Goal: Check status: Check status

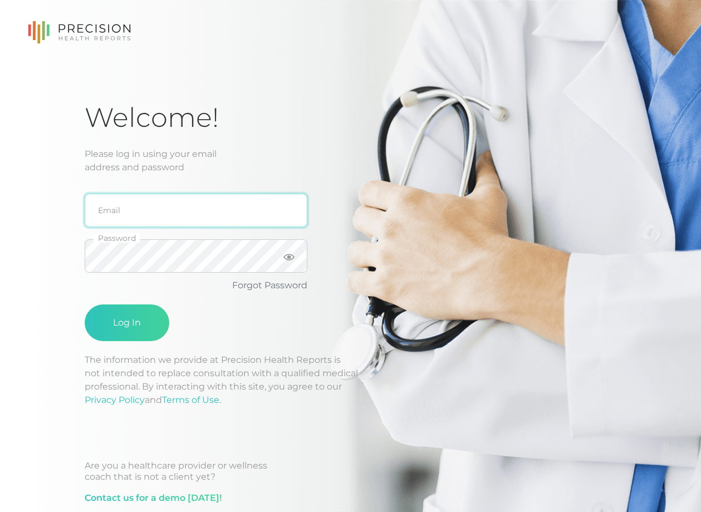
drag, startPoint x: 119, startPoint y: 207, endPoint x: 124, endPoint y: 216, distance: 10.5
click at [119, 207] on input "email" at bounding box center [196, 210] width 223 height 33
type input "[EMAIL_ADDRESS][DOMAIN_NAME]"
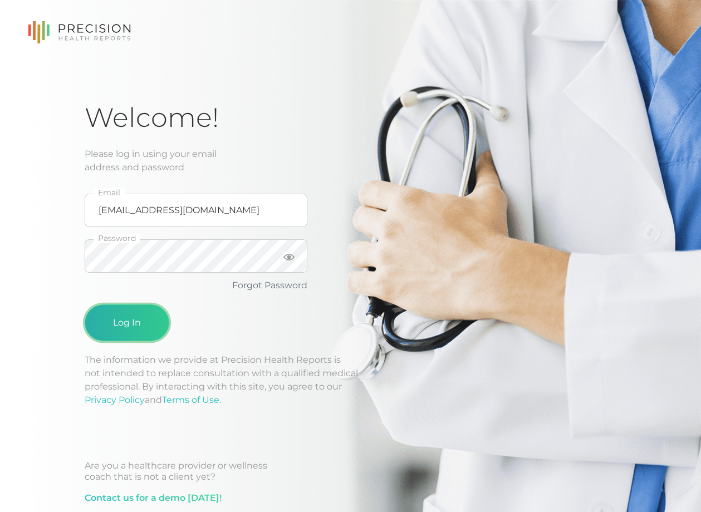
click at [128, 325] on button "Log In" at bounding box center [127, 323] width 85 height 37
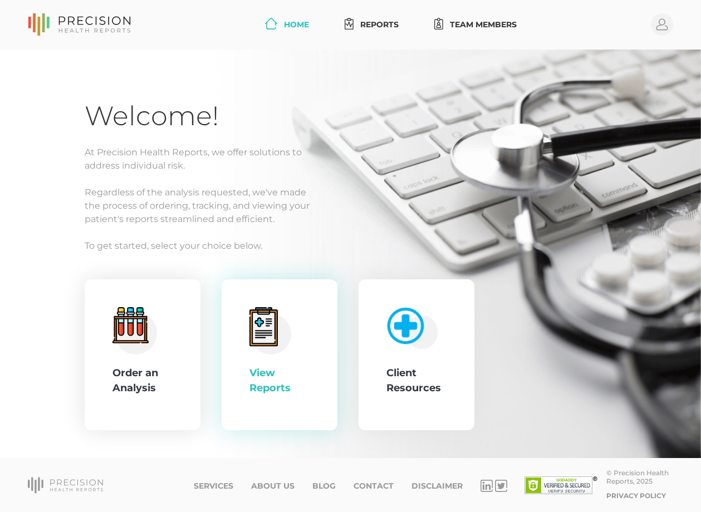
click at [270, 368] on div "View Reports" at bounding box center [279, 381] width 60 height 30
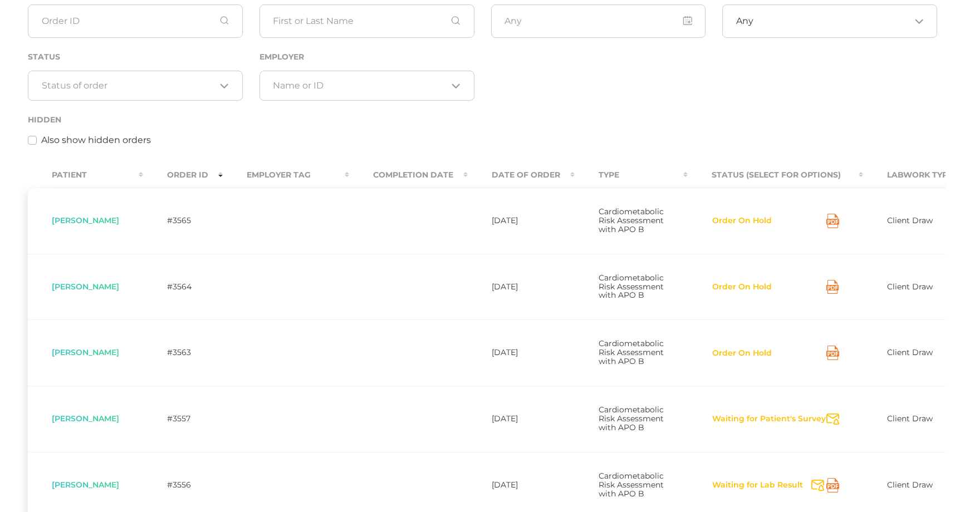
scroll to position [198, 0]
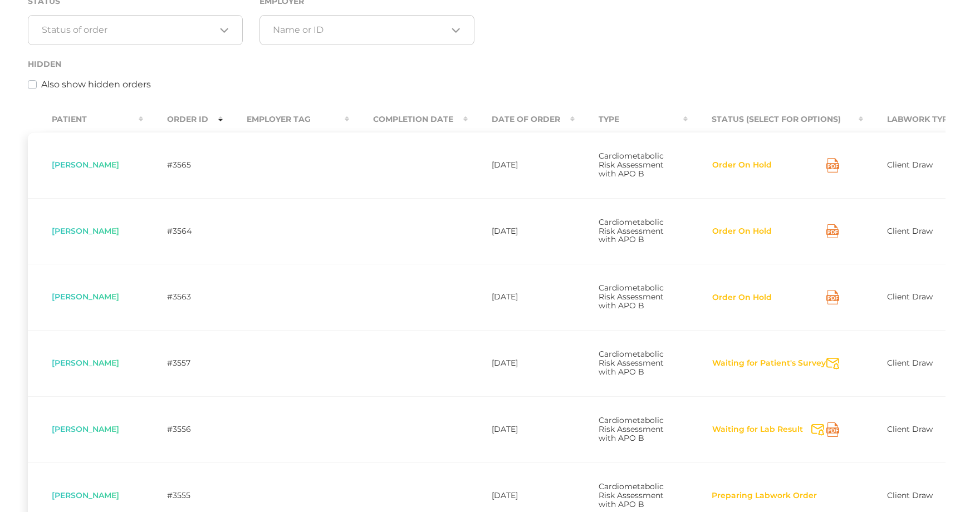
click at [315, 60] on div "Hidden Also show hidden orders" at bounding box center [482, 74] width 909 height 34
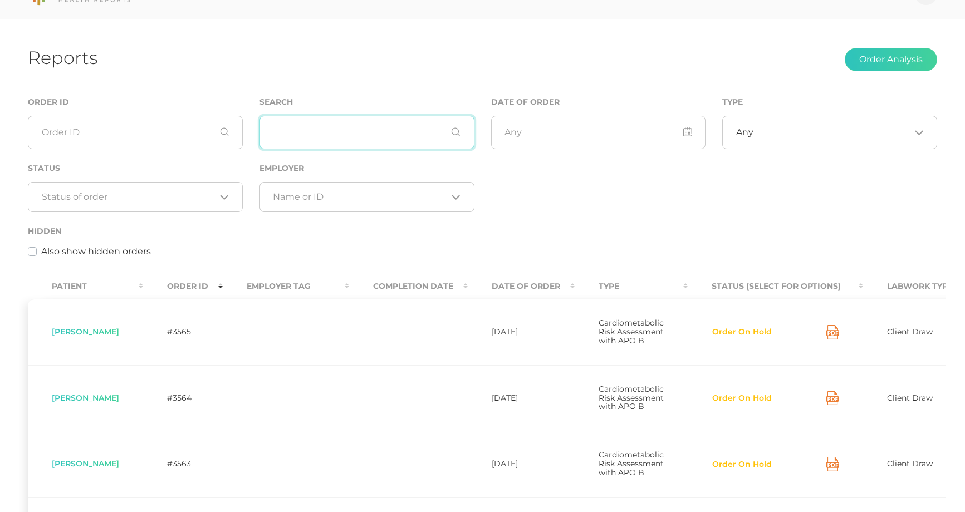
click at [345, 135] on input "text" at bounding box center [366, 132] width 215 height 33
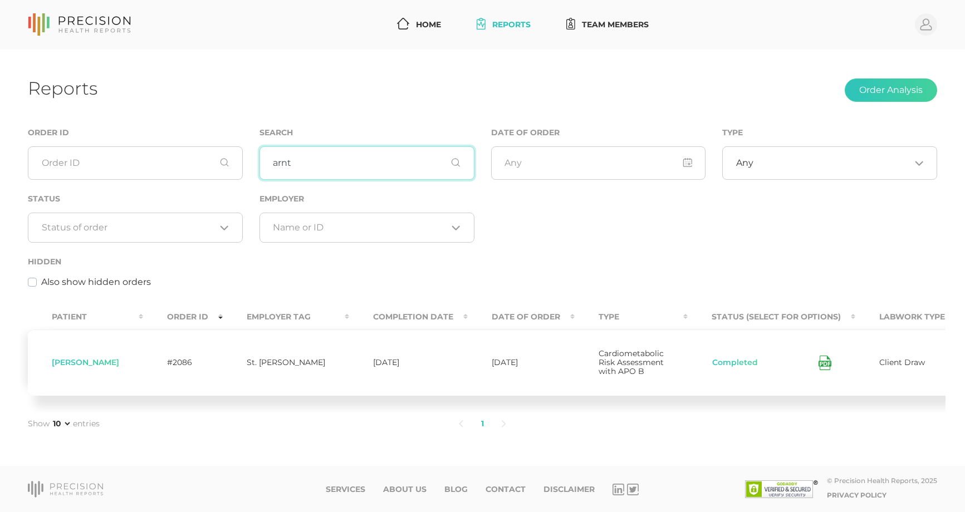
drag, startPoint x: 314, startPoint y: 147, endPoint x: 258, endPoint y: 152, distance: 55.9
click at [258, 151] on div "Search arnt" at bounding box center [367, 159] width 232 height 66
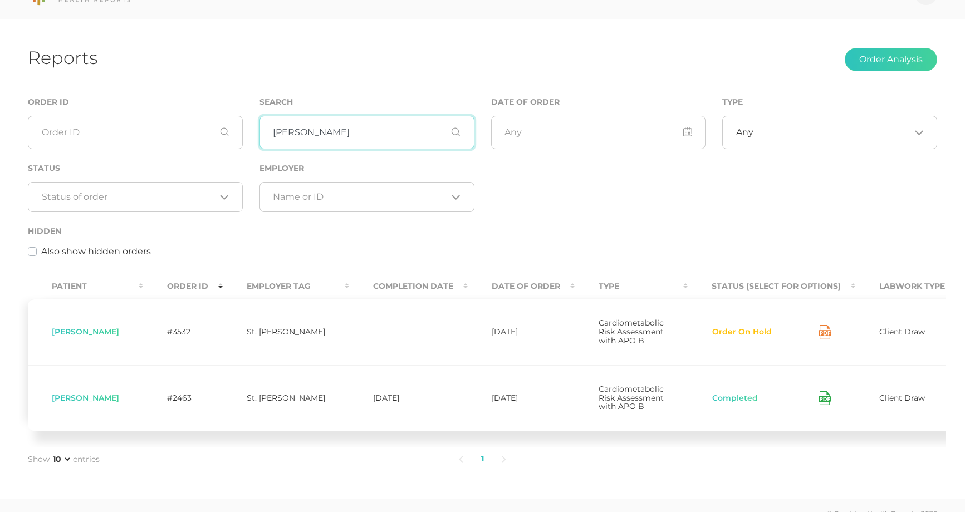
drag, startPoint x: 352, startPoint y: 128, endPoint x: 214, endPoint y: 140, distance: 138.6
click at [214, 140] on div "Order ID Search [PERSON_NAME] Date of Order Type Any Loading... Status Loading.…" at bounding box center [482, 182] width 926 height 175
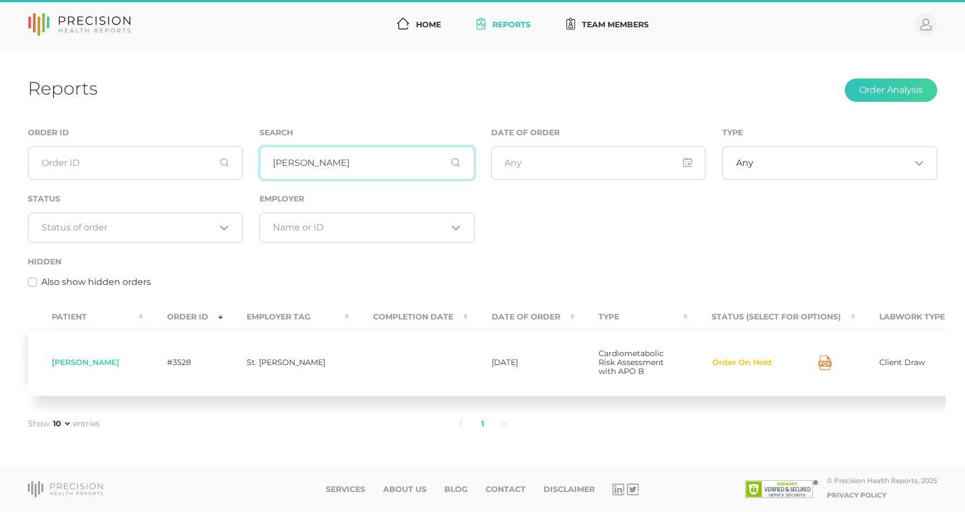
scroll to position [14, 0]
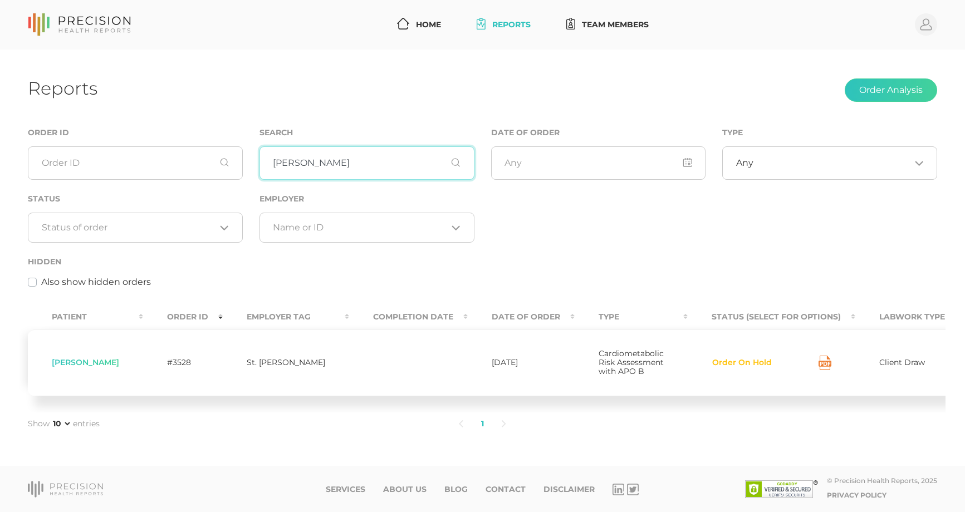
drag, startPoint x: 312, startPoint y: 150, endPoint x: 258, endPoint y: 150, distance: 54.0
click at [258, 150] on div "Search [PERSON_NAME]" at bounding box center [367, 159] width 232 height 66
drag, startPoint x: 333, startPoint y: 149, endPoint x: 226, endPoint y: 151, distance: 106.9
click at [225, 151] on div "Order ID Search [PERSON_NAME] Date of Order Type Any Loading... Status Loading.…" at bounding box center [482, 213] width 926 height 175
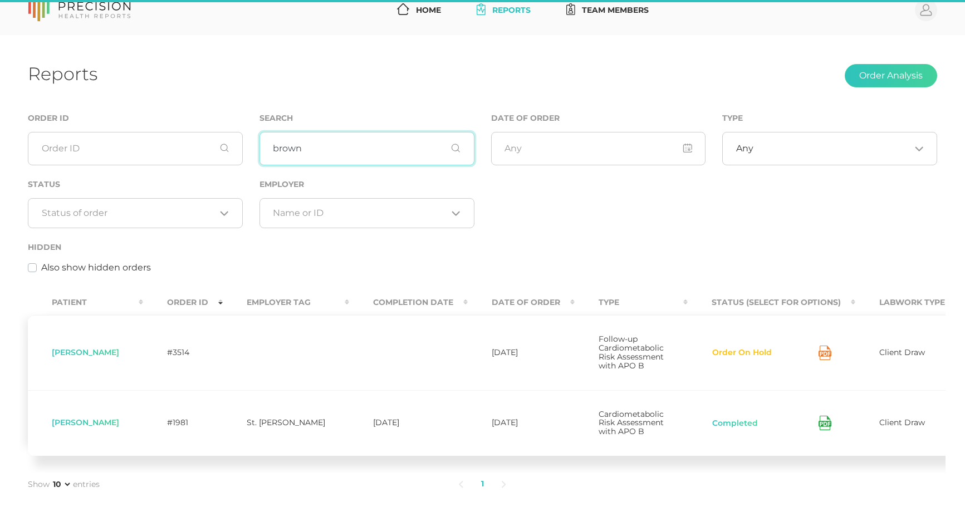
scroll to position [31, 0]
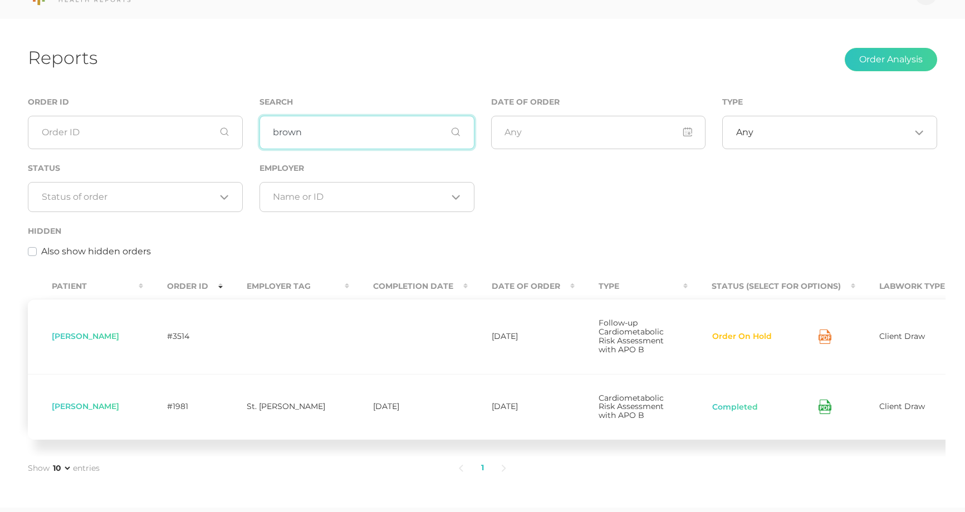
drag, startPoint x: 280, startPoint y: 134, endPoint x: 263, endPoint y: 135, distance: 16.2
click at [263, 135] on input "brown" at bounding box center [366, 132] width 215 height 33
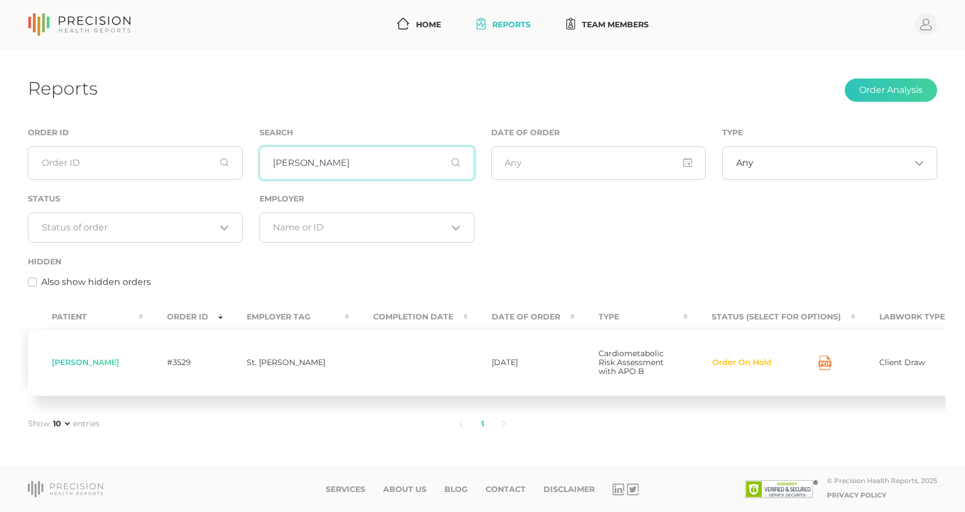
drag, startPoint x: 322, startPoint y: 159, endPoint x: 250, endPoint y: 159, distance: 72.4
click at [250, 159] on div "Order ID Search [PERSON_NAME] Date of Order Type Any Loading... Status Loading.…" at bounding box center [482, 213] width 926 height 175
drag, startPoint x: 302, startPoint y: 150, endPoint x: 256, endPoint y: 149, distance: 46.8
click at [256, 149] on div "Search [PERSON_NAME]" at bounding box center [367, 159] width 232 height 66
drag, startPoint x: 327, startPoint y: 154, endPoint x: 262, endPoint y: 153, distance: 64.6
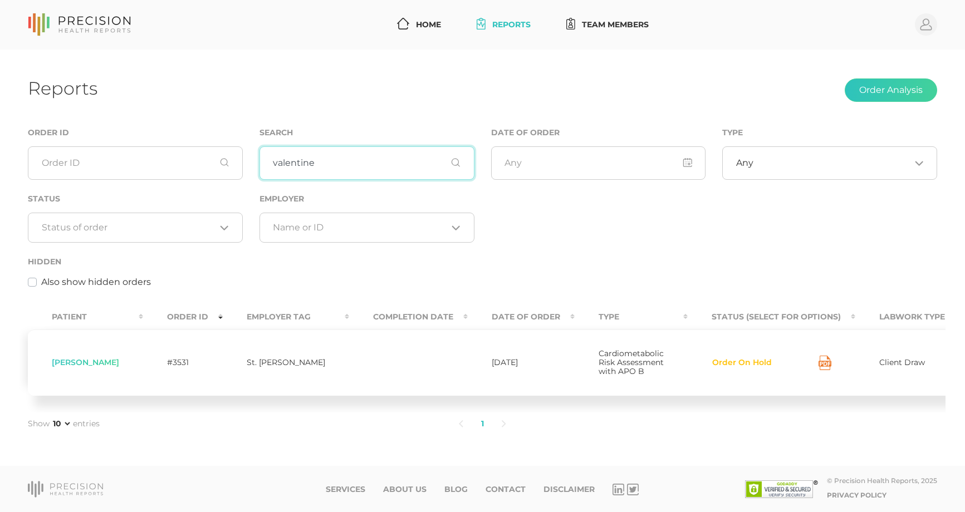
click at [262, 153] on input "valentine" at bounding box center [366, 162] width 215 height 33
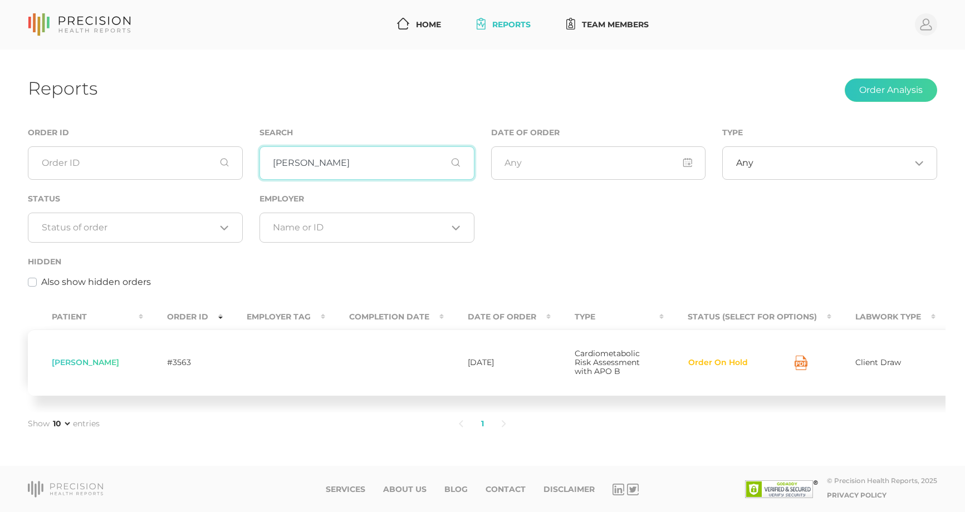
drag, startPoint x: 335, startPoint y: 145, endPoint x: 186, endPoint y: 149, distance: 148.7
click at [186, 149] on div "Order ID Search [PERSON_NAME] Date of Order Type Any Loading... Status Loading.…" at bounding box center [482, 213] width 926 height 175
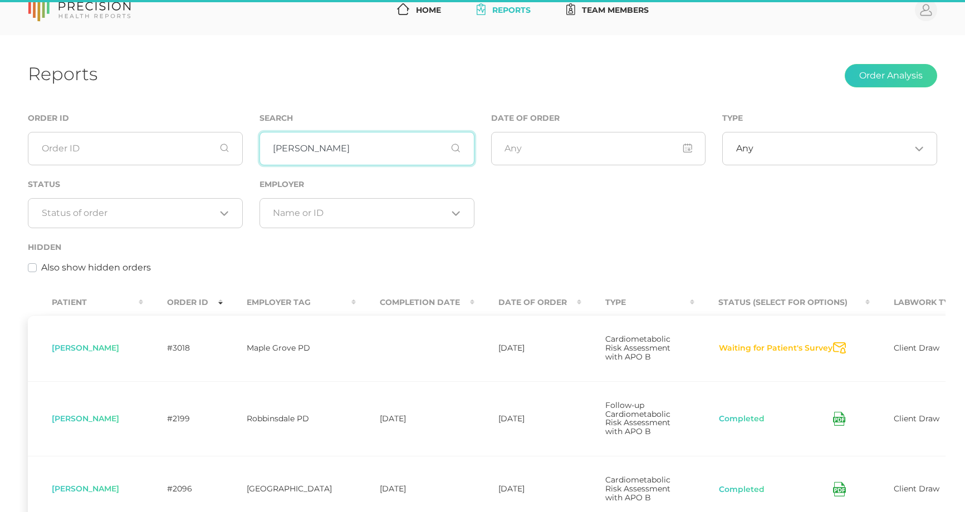
scroll to position [31, 0]
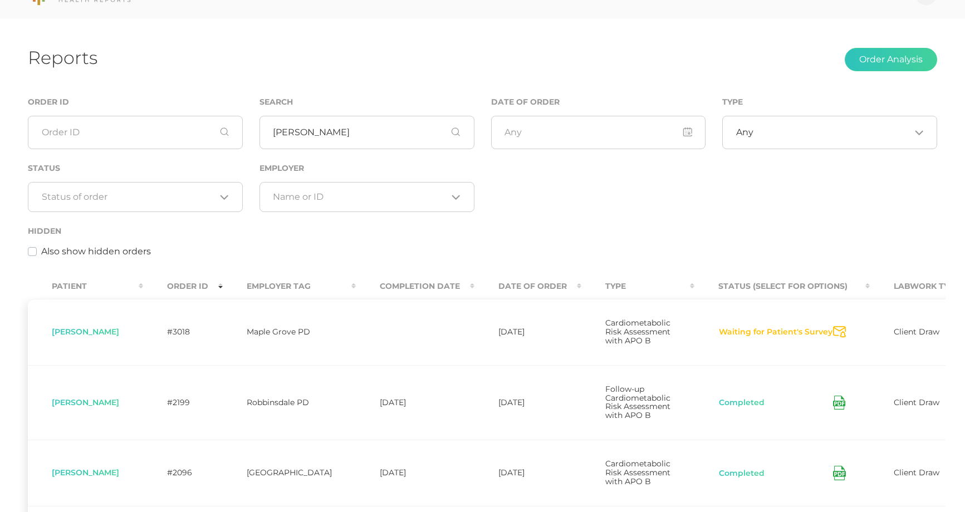
click at [700, 338] on button "Waiting for Patient's Survey" at bounding box center [775, 332] width 115 height 11
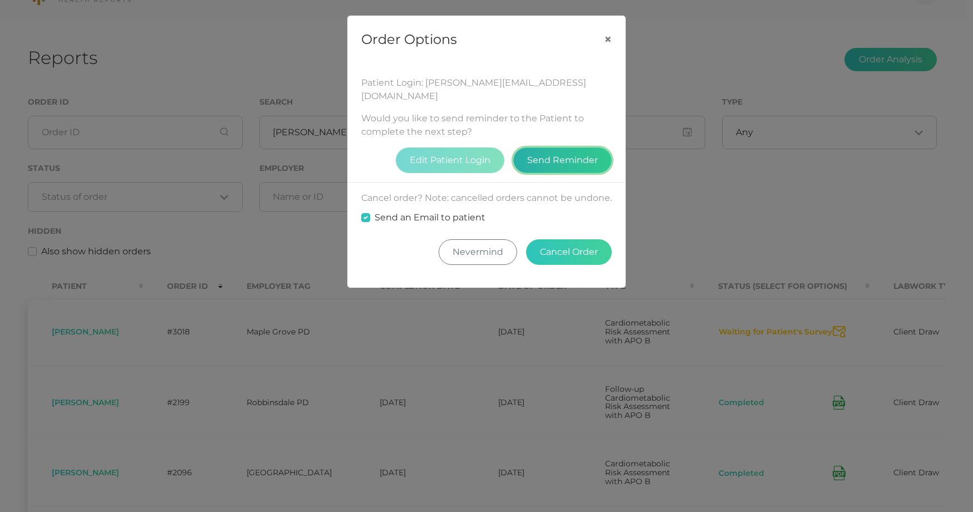
click at [561, 150] on button "Send Reminder" at bounding box center [562, 161] width 99 height 26
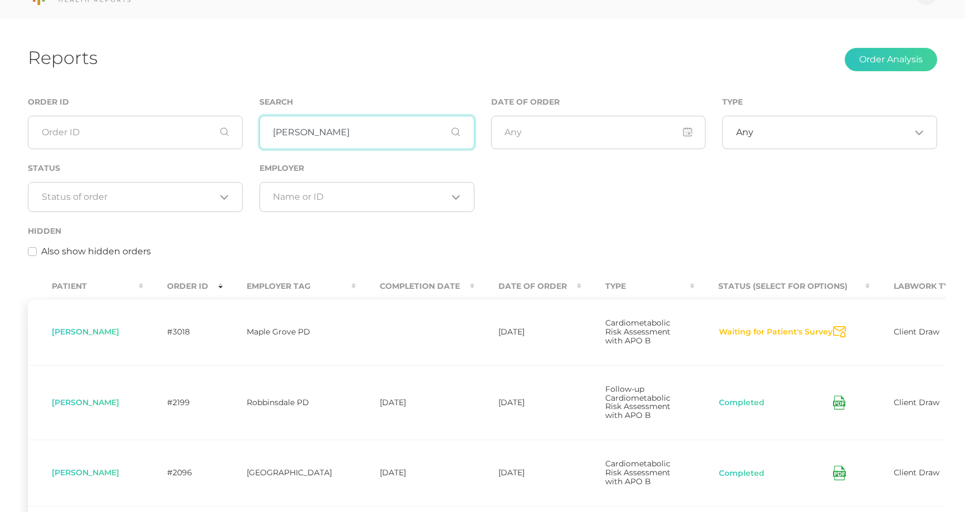
drag, startPoint x: 379, startPoint y: 126, endPoint x: 225, endPoint y: 138, distance: 154.1
click at [225, 138] on div "Order ID Search [PERSON_NAME] Date of Order Type Any Loading... Status Loading.…" at bounding box center [482, 182] width 926 height 175
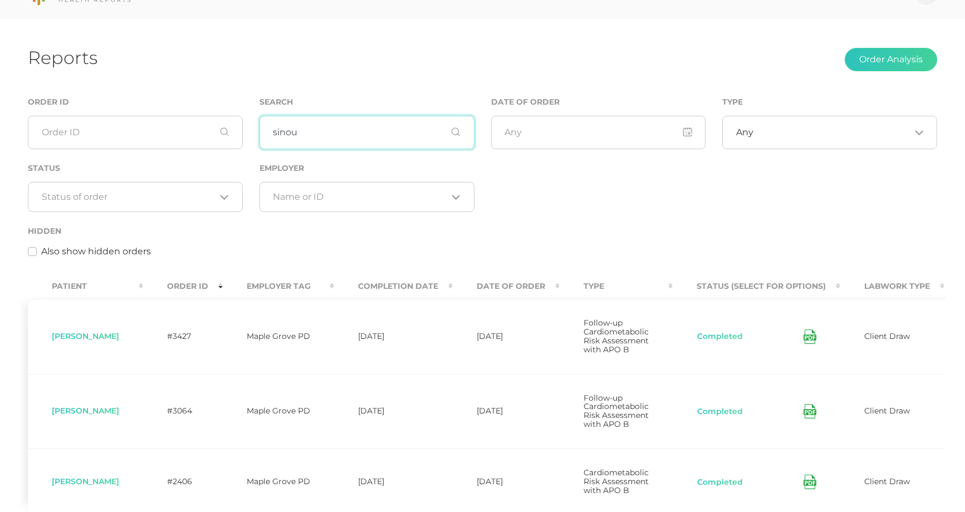
type input "sinou"
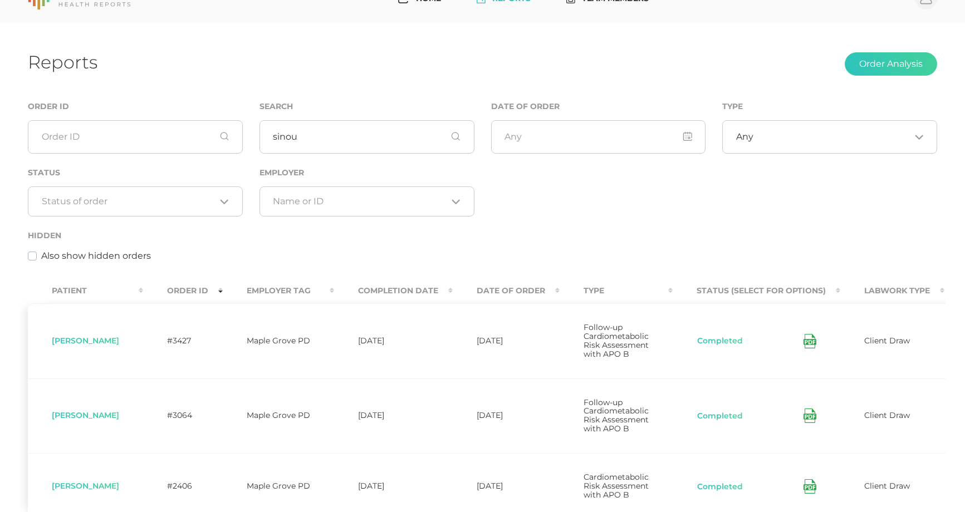
scroll to position [15, 0]
